Goal: Information Seeking & Learning: Learn about a topic

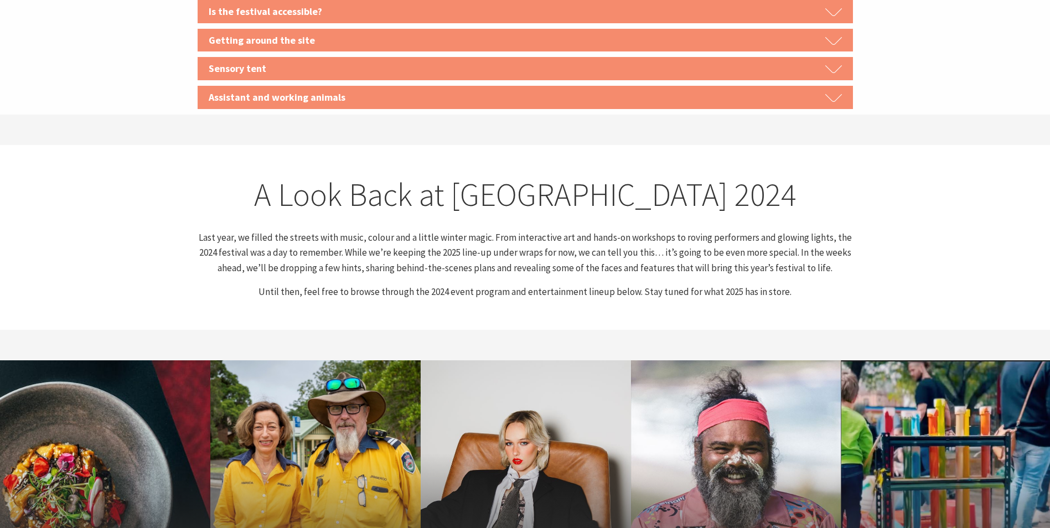
scroll to position [2159, 0]
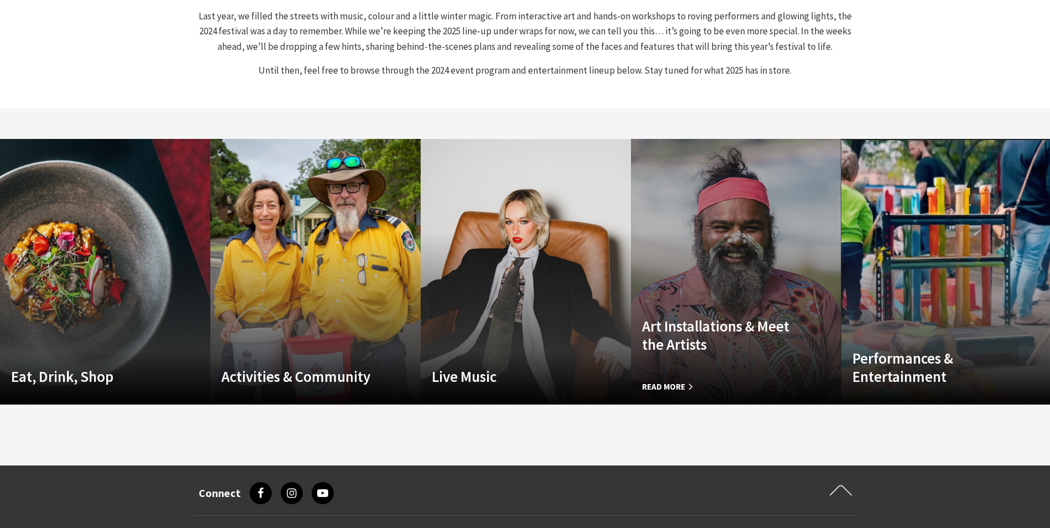
click at [726, 328] on h4 "Art Installations & Meet the Artists" at bounding box center [720, 335] width 157 height 36
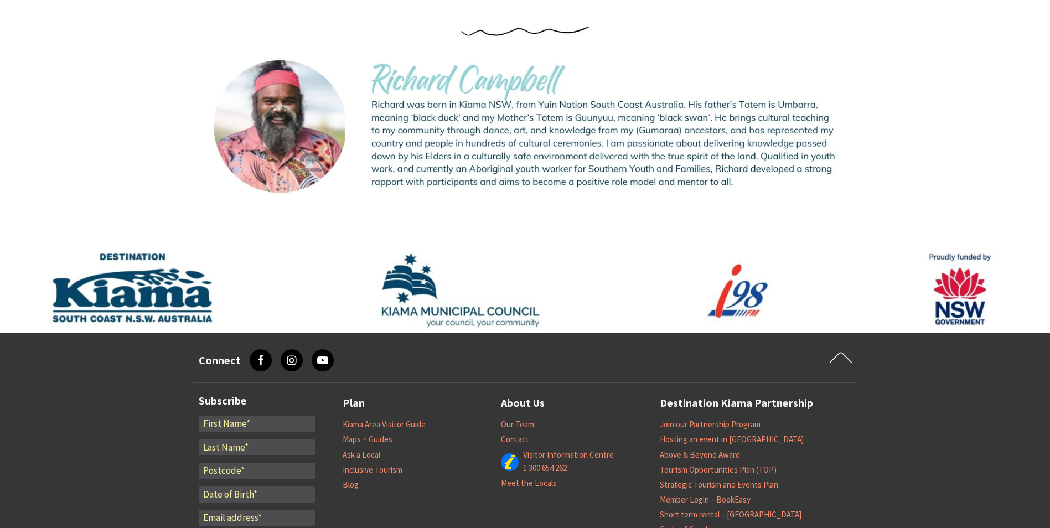
scroll to position [2902, 0]
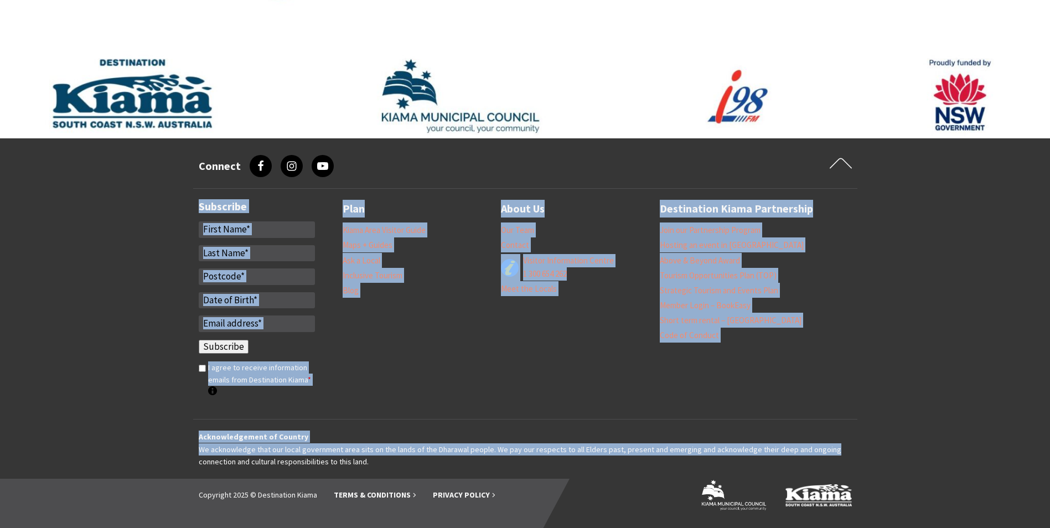
drag, startPoint x: 1049, startPoint y: 455, endPoint x: 1060, endPoint y: 176, distance: 279.3
drag, startPoint x: 1060, startPoint y: 176, endPoint x: 956, endPoint y: 282, distance: 148.8
click at [956, 282] on footer "Connect facebook, Facebook instagram, Instagram youtube, YouTube Scroll to firs…" at bounding box center [525, 333] width 1050 height 390
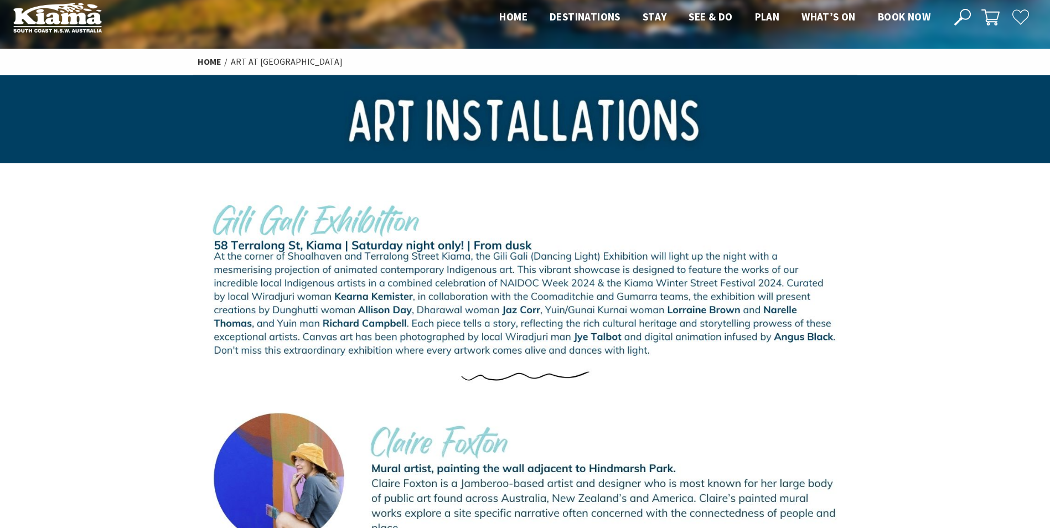
scroll to position [0, 0]
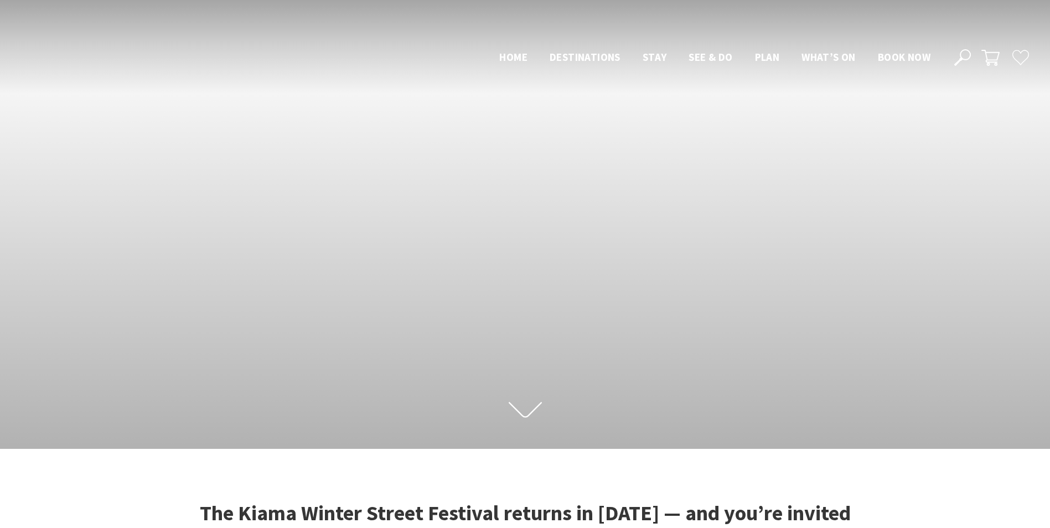
scroll to position [2159, 0]
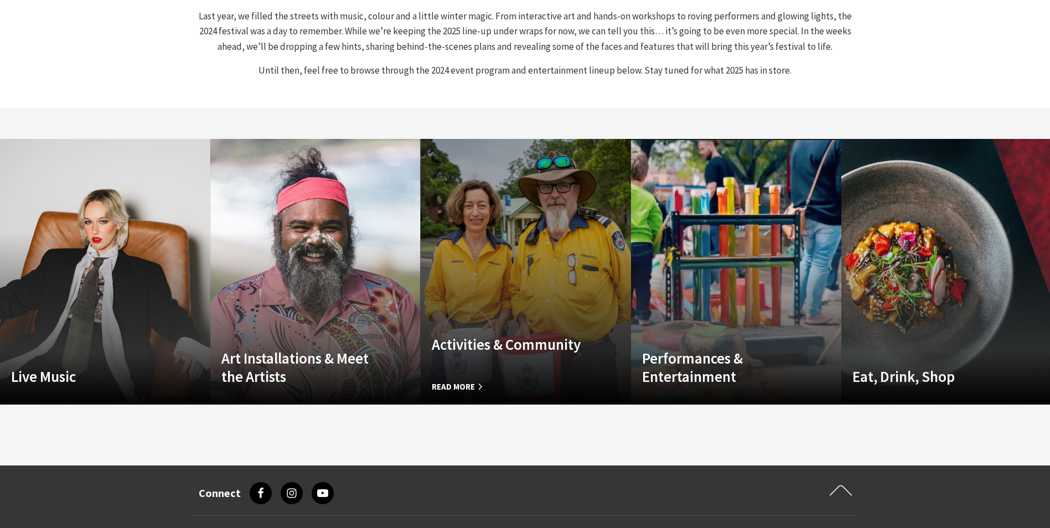
click at [530, 349] on h4 "Activities & Community" at bounding box center [510, 344] width 157 height 18
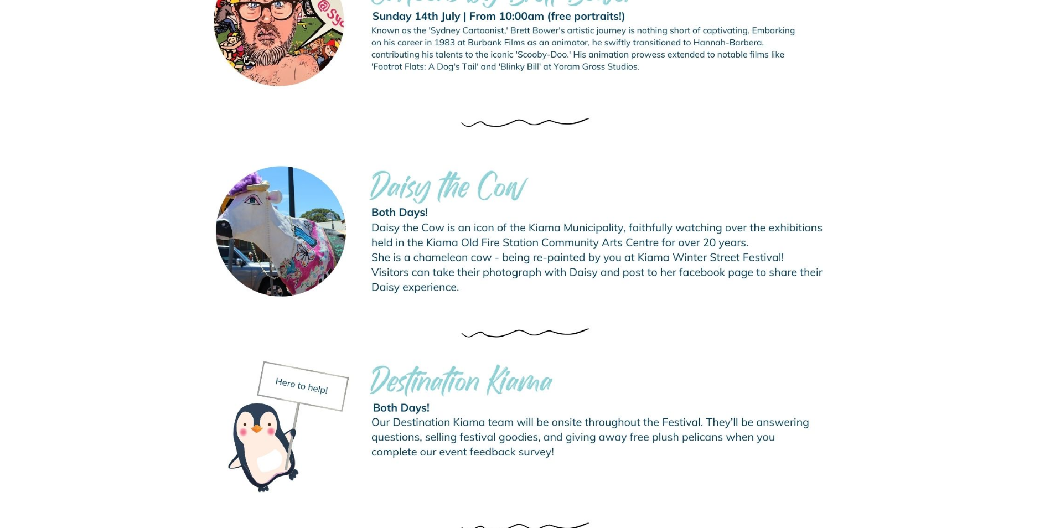
scroll to position [332, 0]
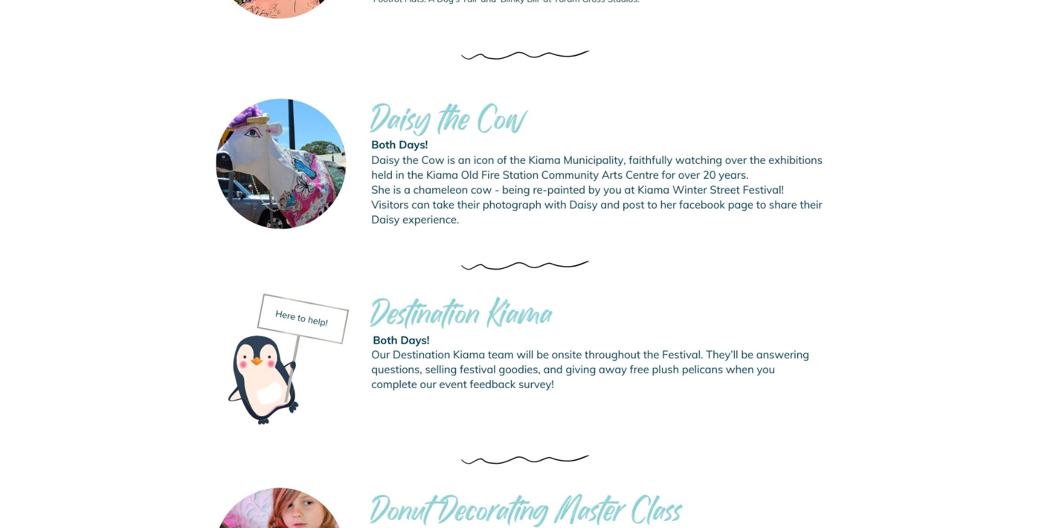
click at [432, 158] on img at bounding box center [525, 163] width 655 height 163
click at [449, 161] on img at bounding box center [525, 163] width 655 height 163
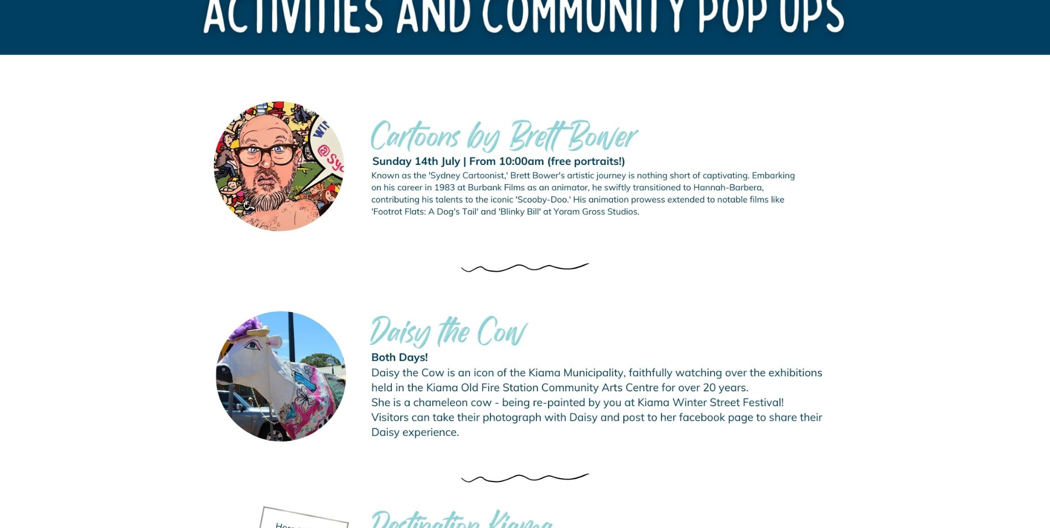
scroll to position [166, 0]
